Goal: Task Accomplishment & Management: Manage account settings

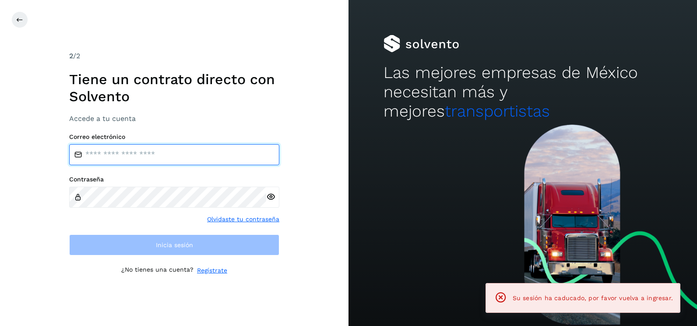
type input "**********"
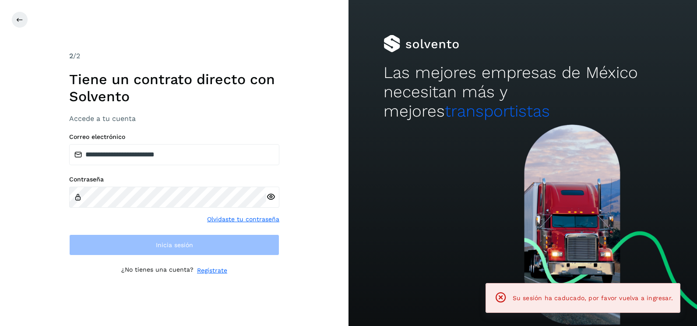
click at [303, 155] on div "**********" at bounding box center [174, 163] width 349 height 326
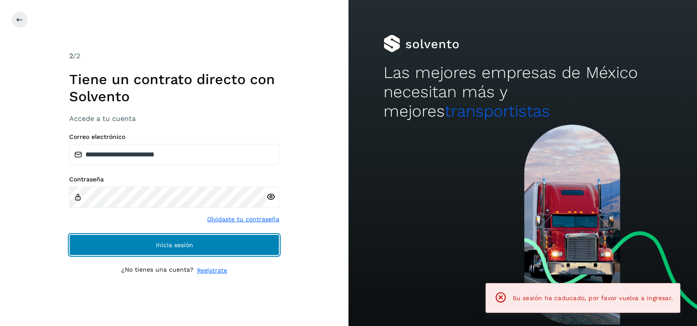
click at [259, 250] on button "Inicia sesión" at bounding box center [174, 244] width 210 height 21
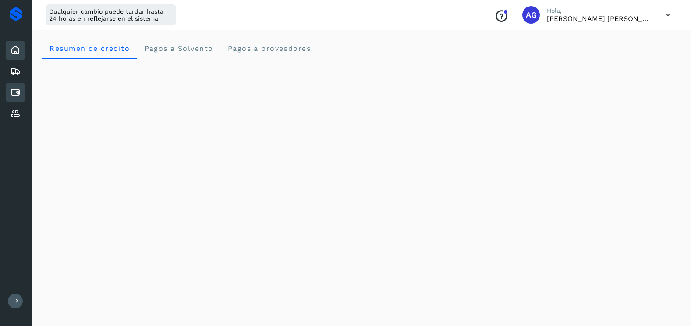
click at [18, 96] on icon at bounding box center [15, 92] width 11 height 11
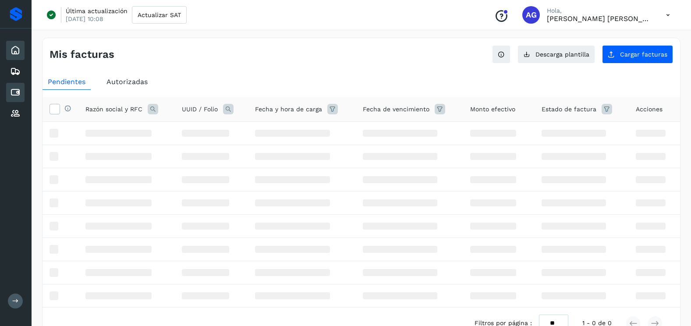
click at [14, 50] on icon at bounding box center [15, 50] width 11 height 11
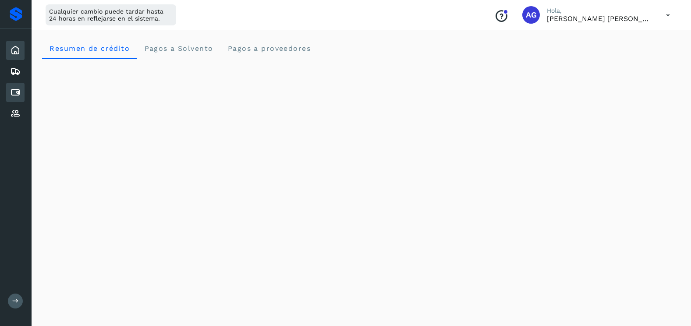
click at [15, 88] on icon at bounding box center [15, 92] width 11 height 11
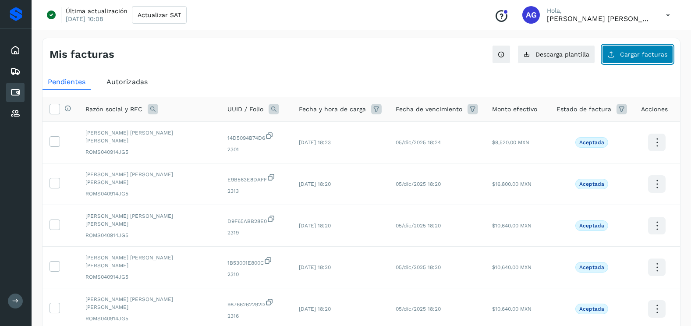
click at [638, 55] on span "Cargar facturas" at bounding box center [643, 54] width 47 height 6
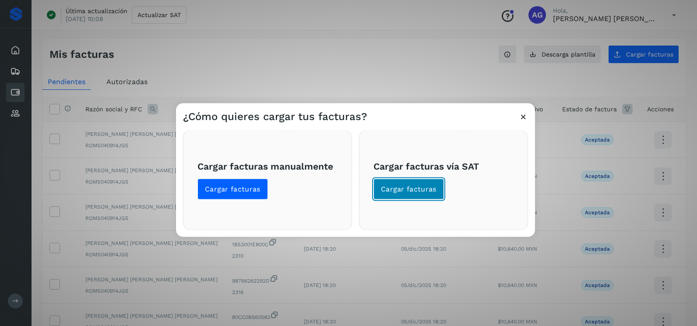
click at [406, 193] on span "Cargar facturas" at bounding box center [409, 189] width 56 height 10
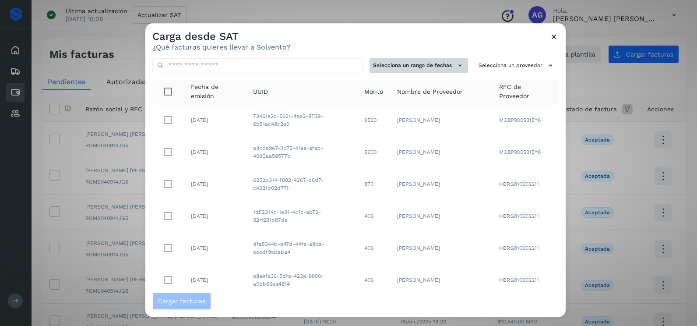
click at [432, 72] on button "Selecciona un rango de fechas" at bounding box center [419, 65] width 99 height 14
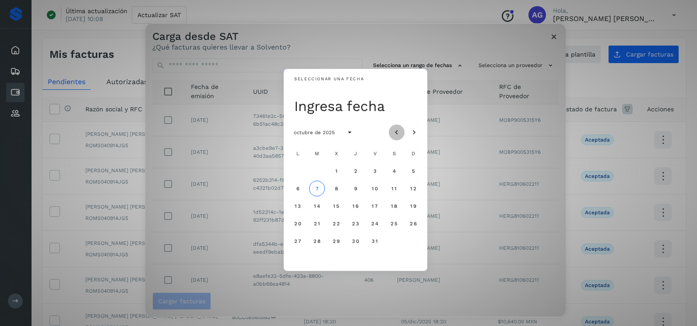
click at [397, 131] on icon "Mes anterior" at bounding box center [396, 132] width 9 height 9
click at [372, 172] on button "5" at bounding box center [375, 171] width 16 height 16
click at [393, 173] on span "6" at bounding box center [394, 171] width 4 height 6
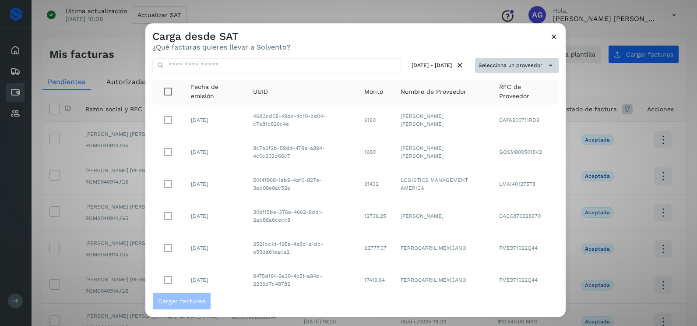
click at [528, 72] on button "Selecciona un proveedor" at bounding box center [517, 65] width 84 height 14
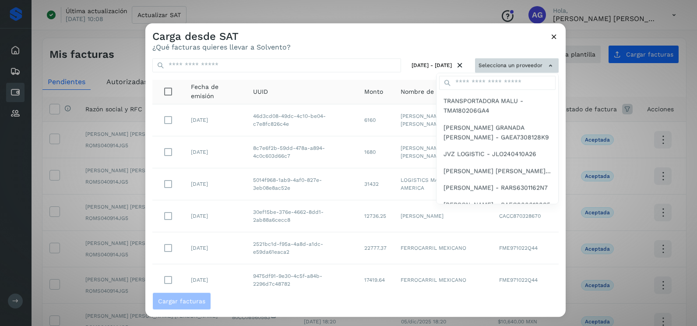
click at [525, 67] on div at bounding box center [493, 186] width 697 height 326
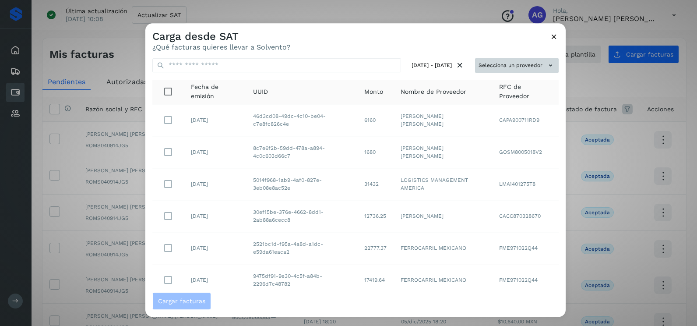
click at [507, 68] on button "Selecciona un proveedor" at bounding box center [517, 65] width 84 height 14
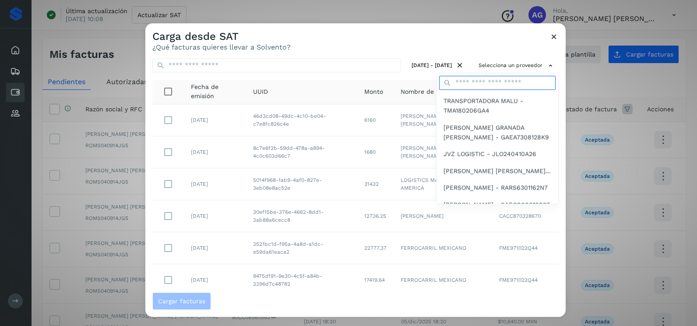
click at [501, 83] on input "text" at bounding box center [497, 83] width 116 height 14
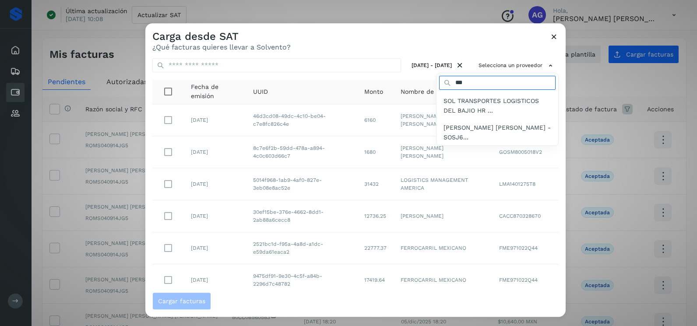
type input "***"
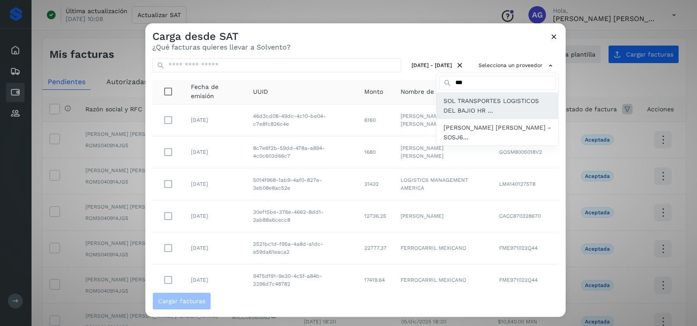
click at [479, 109] on span "SOL TRANSPORTES LOGISTICOS DEL BAJIO HR ..." at bounding box center [498, 106] width 108 height 20
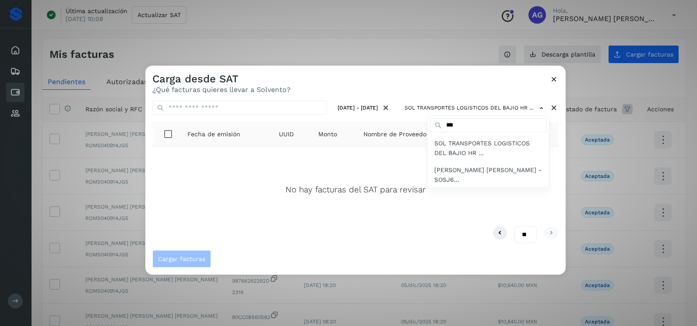
click at [559, 82] on div at bounding box center [493, 229] width 697 height 326
click at [557, 82] on icon at bounding box center [554, 78] width 9 height 9
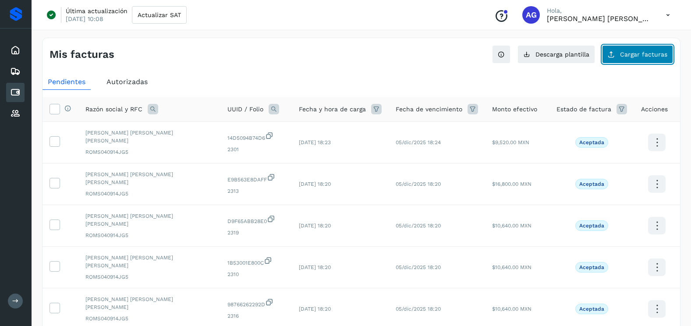
click at [627, 54] on span "Cargar facturas" at bounding box center [643, 54] width 47 height 6
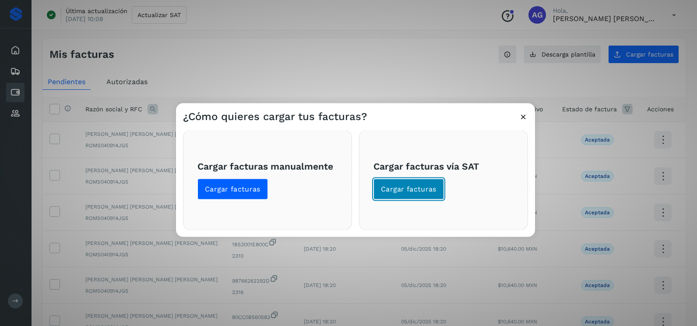
click at [420, 185] on span "Cargar facturas" at bounding box center [409, 189] width 56 height 10
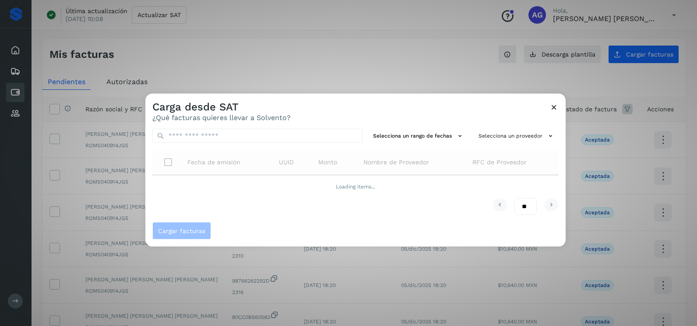
click at [442, 128] on div "Selecciona un rango de fechas Selecciona un proveedor Fecha de emisión UUID Mon…" at bounding box center [355, 172] width 420 height 100
click at [443, 131] on button "Selecciona un rango de fechas" at bounding box center [419, 136] width 99 height 14
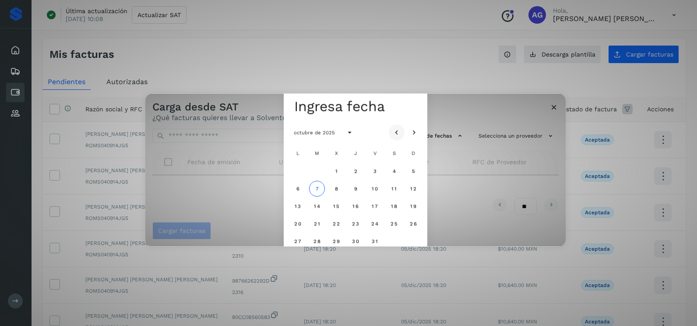
click at [396, 128] on icon "Mes anterior" at bounding box center [396, 132] width 9 height 9
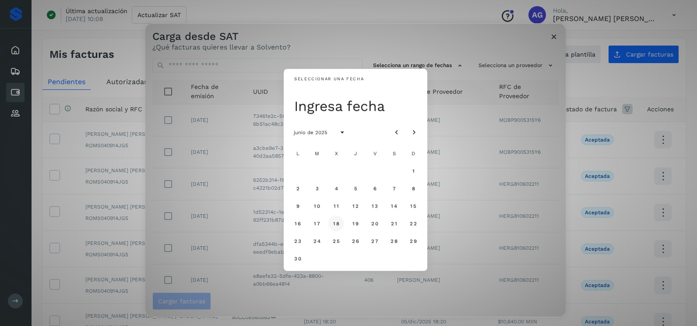
click at [336, 222] on span "18" at bounding box center [336, 223] width 7 height 6
click at [354, 224] on span "19" at bounding box center [355, 223] width 7 height 6
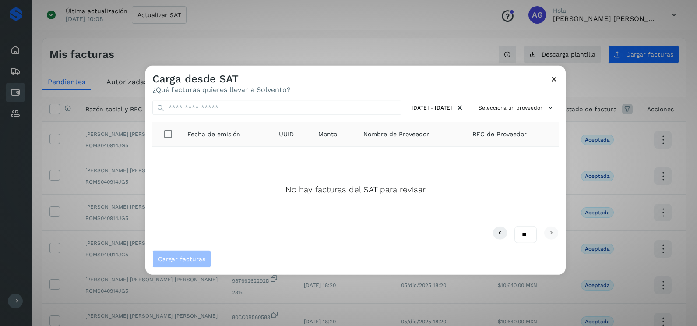
click at [557, 78] on icon at bounding box center [554, 78] width 9 height 9
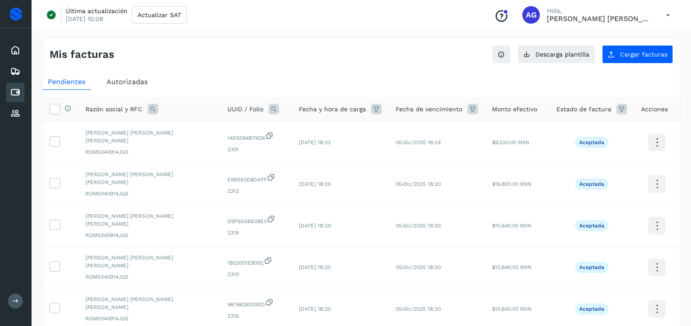
click at [598, 60] on div "Ver instrucciones para cargar Facturas Descarga plantilla Cargar facturas" at bounding box center [582, 54] width 181 height 18
click at [568, 58] on button "Descarga plantilla" at bounding box center [556, 54] width 78 height 18
click at [619, 49] on button "Cargar facturas" at bounding box center [637, 54] width 71 height 18
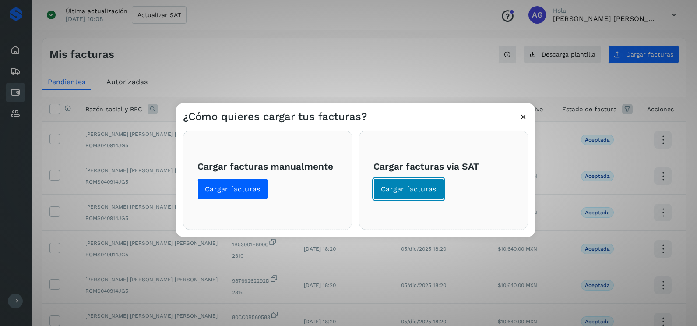
click at [393, 188] on span "Cargar facturas" at bounding box center [409, 189] width 56 height 10
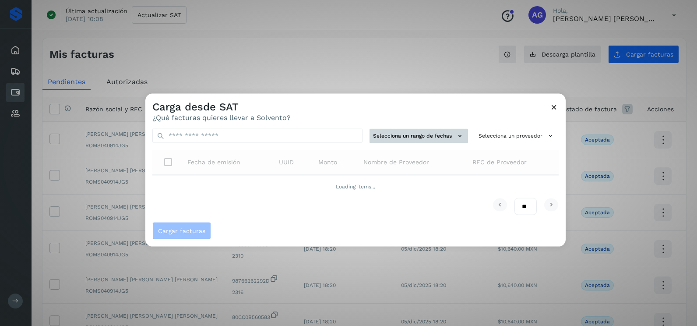
click at [409, 134] on button "Selecciona un rango de fechas" at bounding box center [419, 136] width 99 height 14
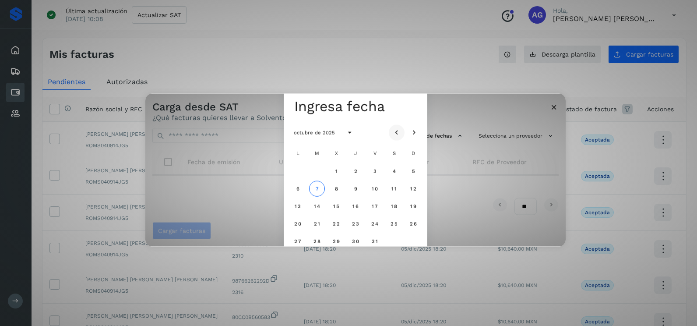
click at [399, 128] on icon "Mes anterior" at bounding box center [396, 132] width 9 height 9
click at [299, 173] on span "1" at bounding box center [297, 171] width 3 height 6
click at [316, 168] on span "2" at bounding box center [317, 171] width 4 height 6
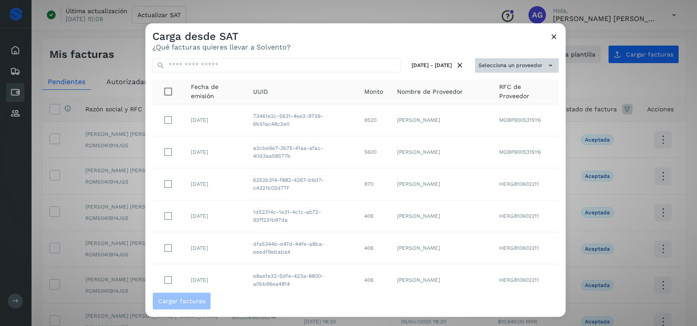
click at [519, 62] on button "Selecciona un proveedor" at bounding box center [517, 65] width 84 height 14
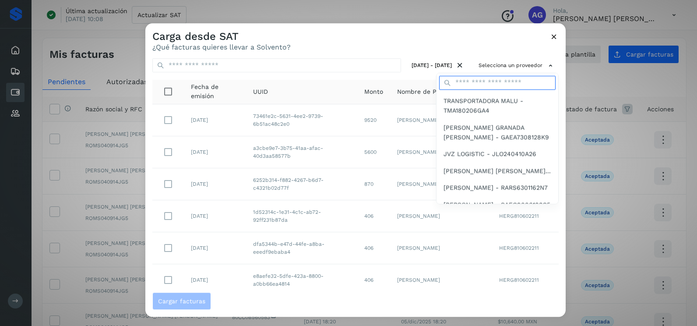
click at [479, 84] on input "text" at bounding box center [497, 83] width 116 height 14
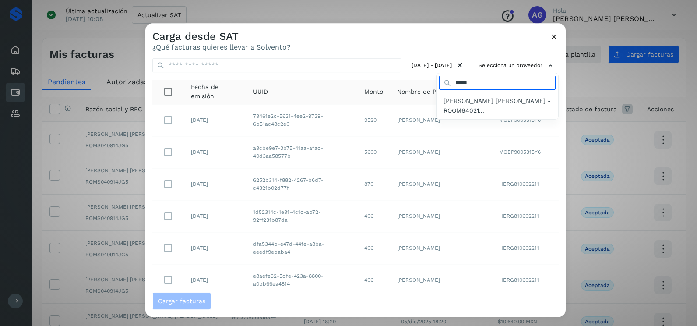
type input "*****"
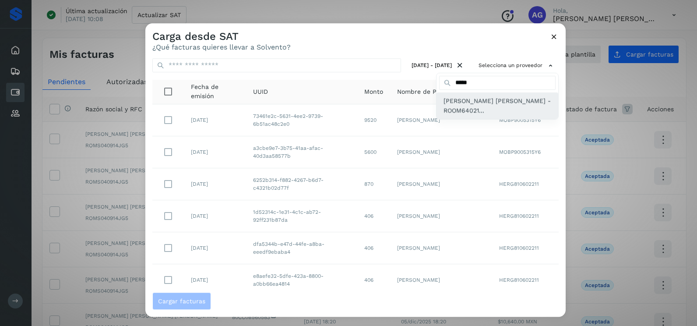
click at [462, 106] on span "[PERSON_NAME] [PERSON_NAME] - ROOM64021..." at bounding box center [498, 106] width 108 height 20
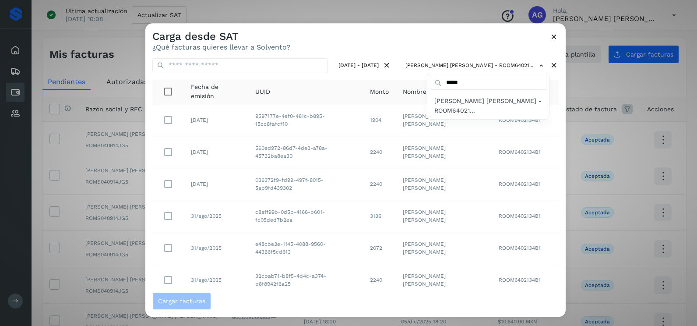
click at [469, 37] on div at bounding box center [493, 186] width 697 height 326
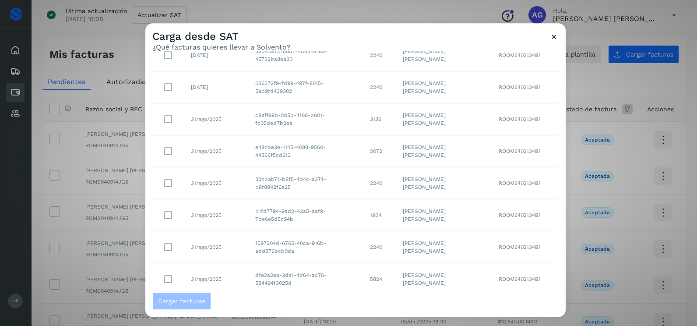
scroll to position [155, 0]
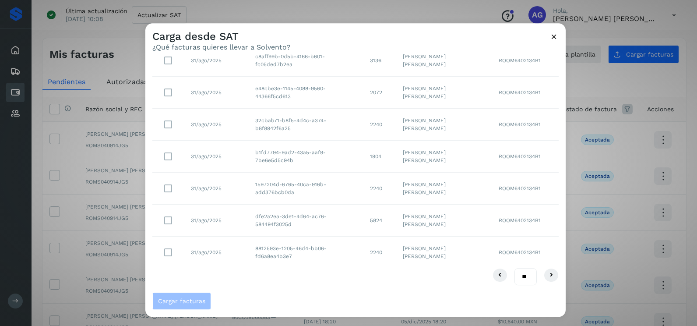
drag, startPoint x: 517, startPoint y: 273, endPoint x: 516, endPoint y: 284, distance: 11.0
click at [517, 273] on select "** ** **" at bounding box center [526, 276] width 22 height 17
select select "**"
click at [515, 268] on select "** ** **" at bounding box center [526, 276] width 22 height 17
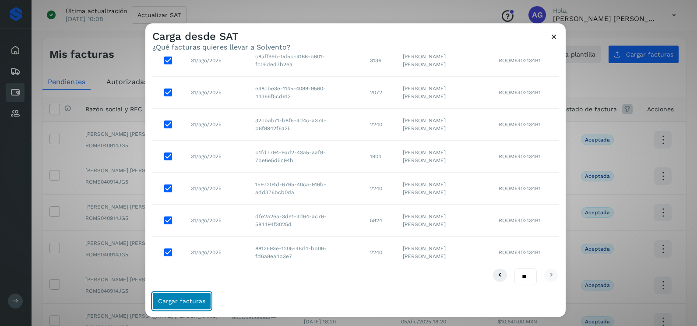
click at [200, 294] on button "Cargar facturas" at bounding box center [181, 301] width 59 height 18
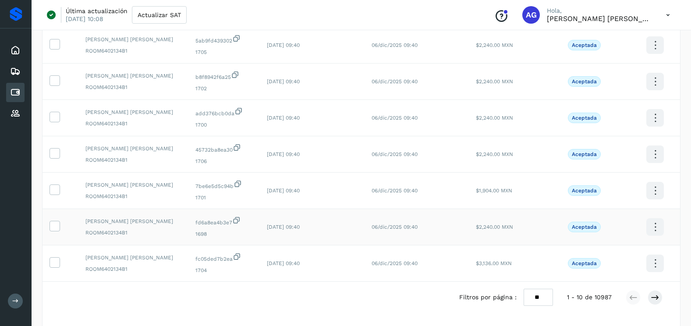
scroll to position [219, 0]
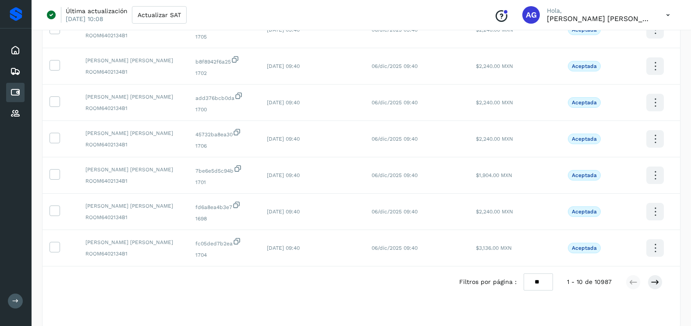
click at [536, 279] on select "** ** **" at bounding box center [537, 281] width 29 height 17
select select "**"
click at [523, 273] on select "** ** **" at bounding box center [537, 281] width 29 height 17
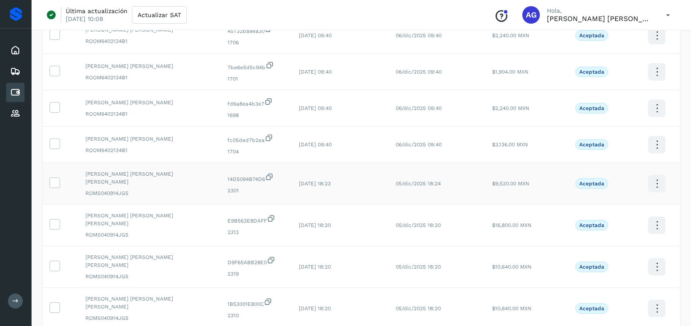
scroll to position [307, 0]
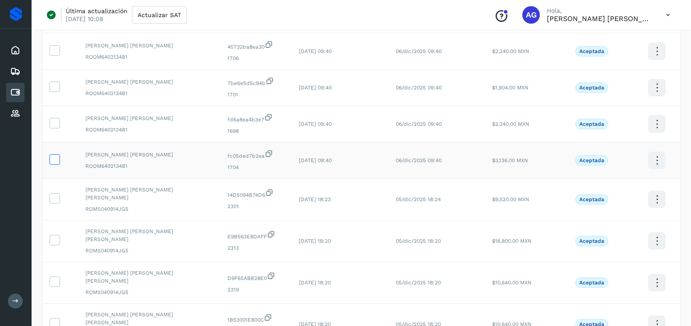
click at [53, 159] on icon at bounding box center [54, 158] width 9 height 9
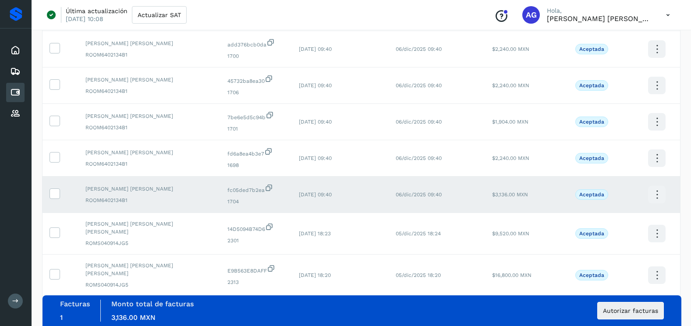
scroll to position [263, 0]
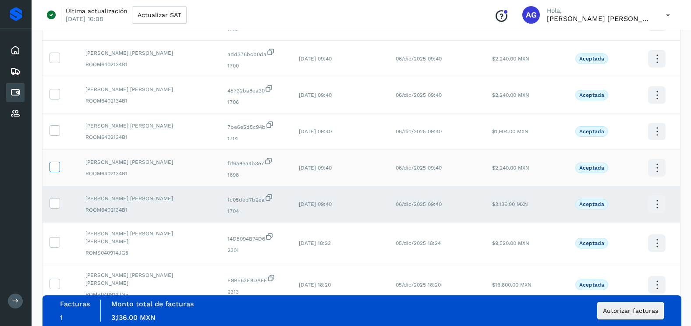
click at [60, 168] on label at bounding box center [54, 167] width 11 height 11
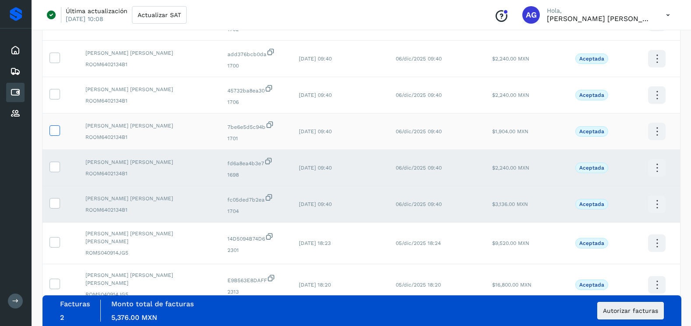
click at [52, 134] on icon at bounding box center [54, 129] width 9 height 9
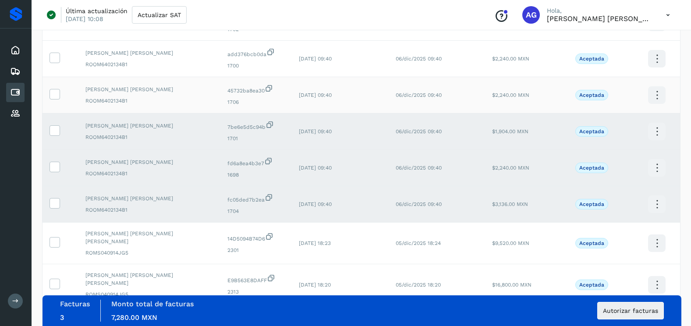
click at [52, 101] on td at bounding box center [60, 95] width 36 height 36
click at [53, 93] on icon at bounding box center [54, 93] width 9 height 9
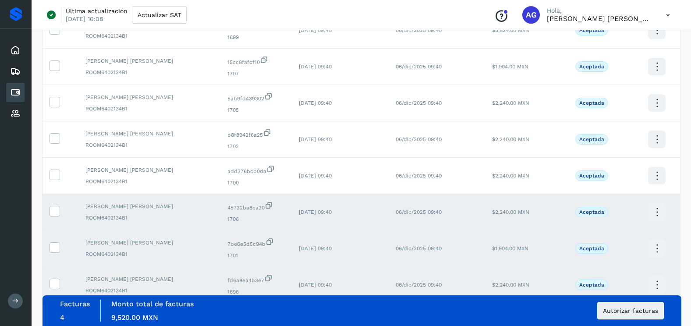
scroll to position [131, 0]
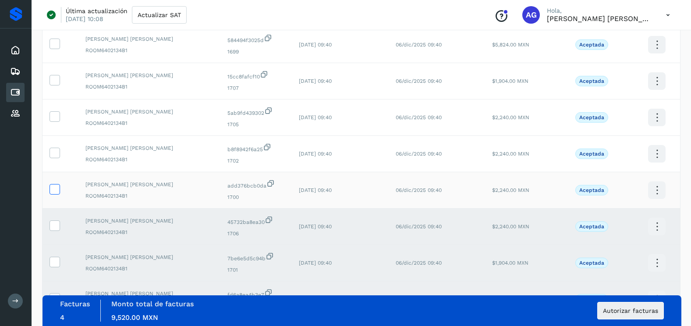
click at [55, 186] on icon at bounding box center [54, 188] width 9 height 9
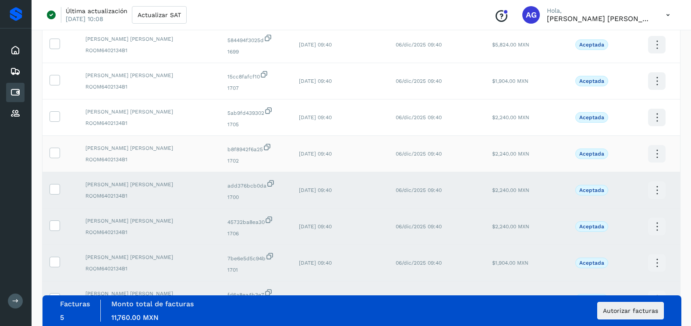
drag, startPoint x: 52, startPoint y: 148, endPoint x: 54, endPoint y: 137, distance: 12.0
click at [53, 148] on icon at bounding box center [54, 152] width 9 height 9
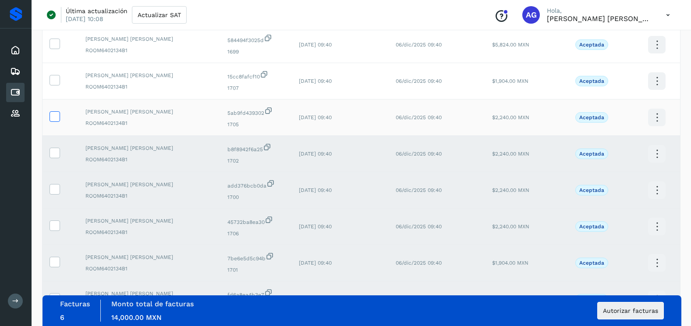
click at [53, 115] on icon at bounding box center [54, 115] width 9 height 9
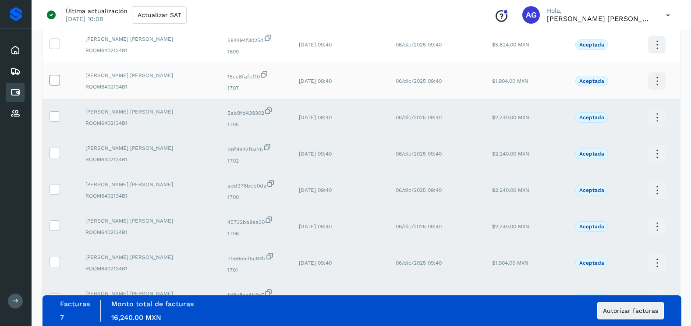
click at [53, 85] on label at bounding box center [54, 80] width 11 height 11
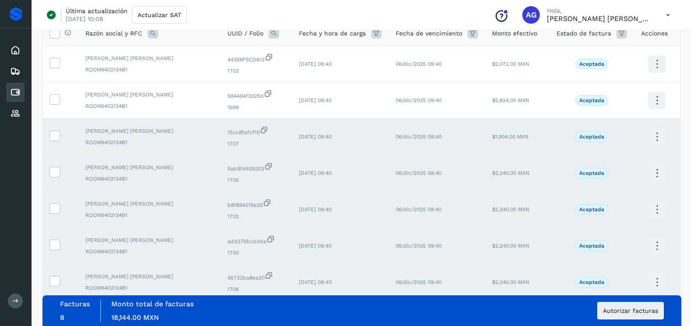
scroll to position [44, 0]
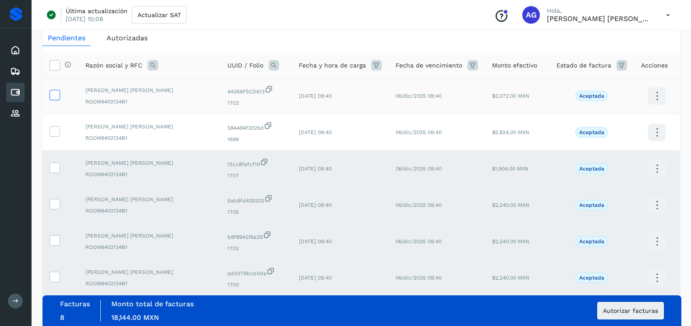
drag, startPoint x: 56, startPoint y: 130, endPoint x: 54, endPoint y: 93, distance: 37.3
click at [56, 130] on icon at bounding box center [54, 130] width 9 height 9
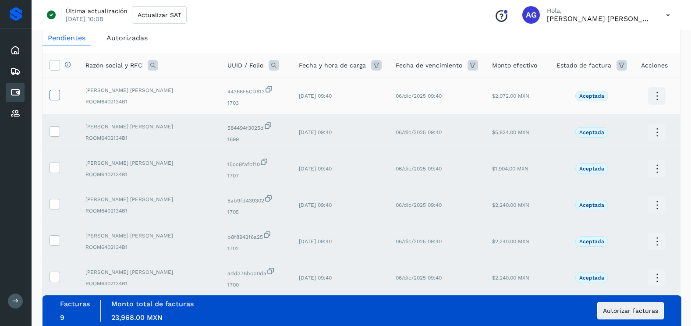
click at [54, 93] on icon at bounding box center [54, 94] width 9 height 9
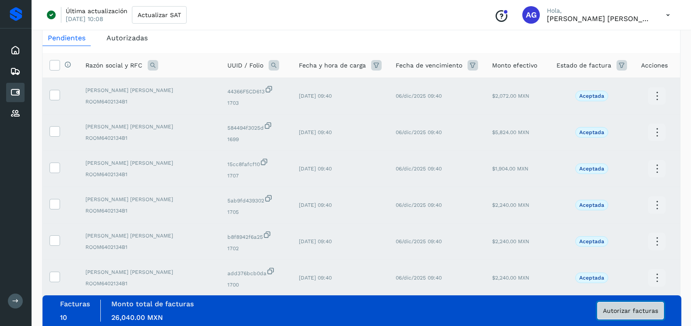
click at [620, 310] on span "Autorizar facturas" at bounding box center [630, 310] width 55 height 6
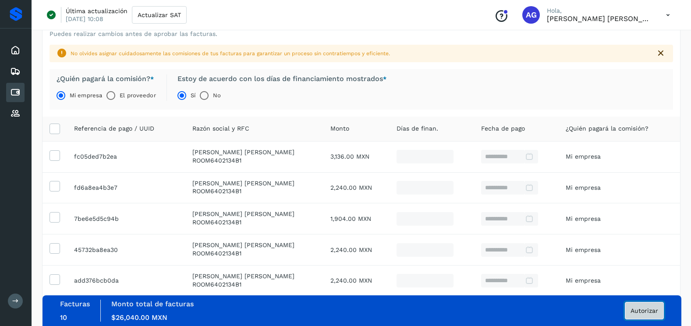
click at [640, 307] on span "Autorizar" at bounding box center [644, 310] width 28 height 6
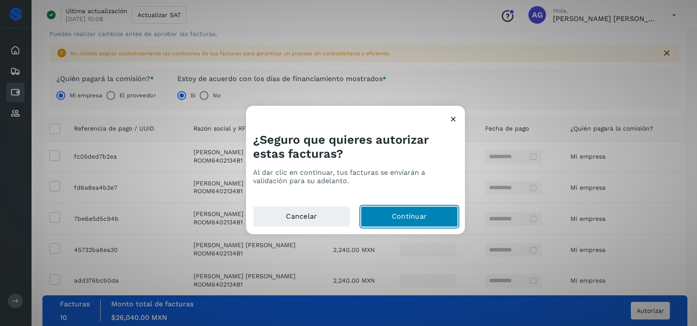
click at [426, 216] on button "Continuar" at bounding box center [409, 216] width 97 height 21
